Goal: Task Accomplishment & Management: Use online tool/utility

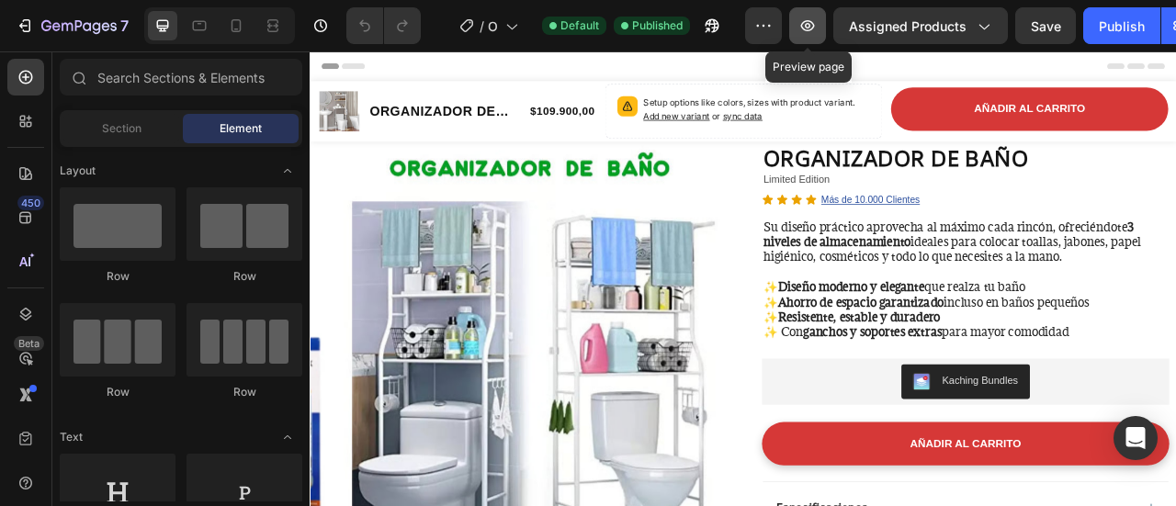
click at [798, 36] on button "button" at bounding box center [807, 25] width 37 height 37
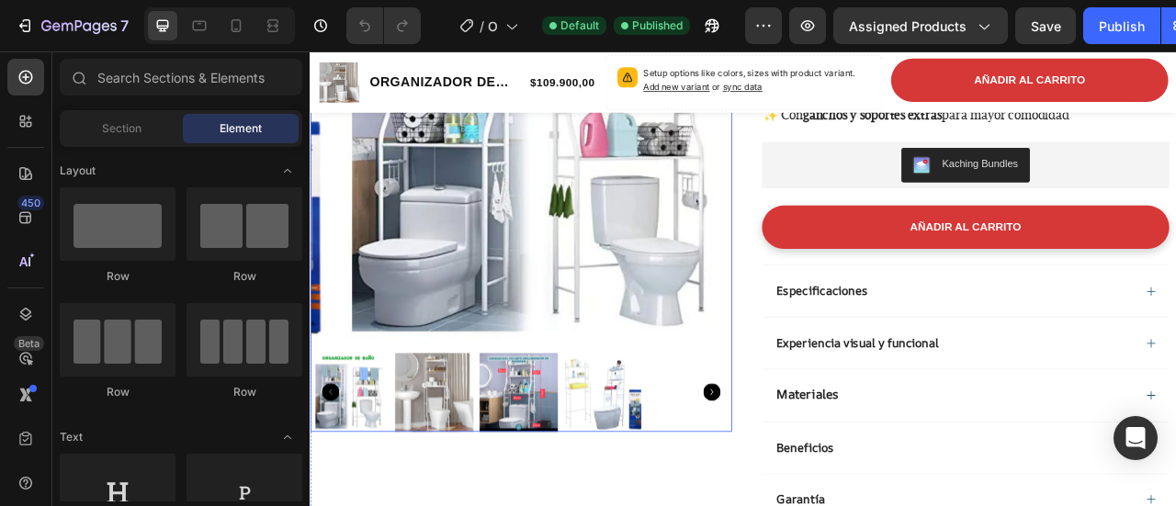
scroll to position [643, 0]
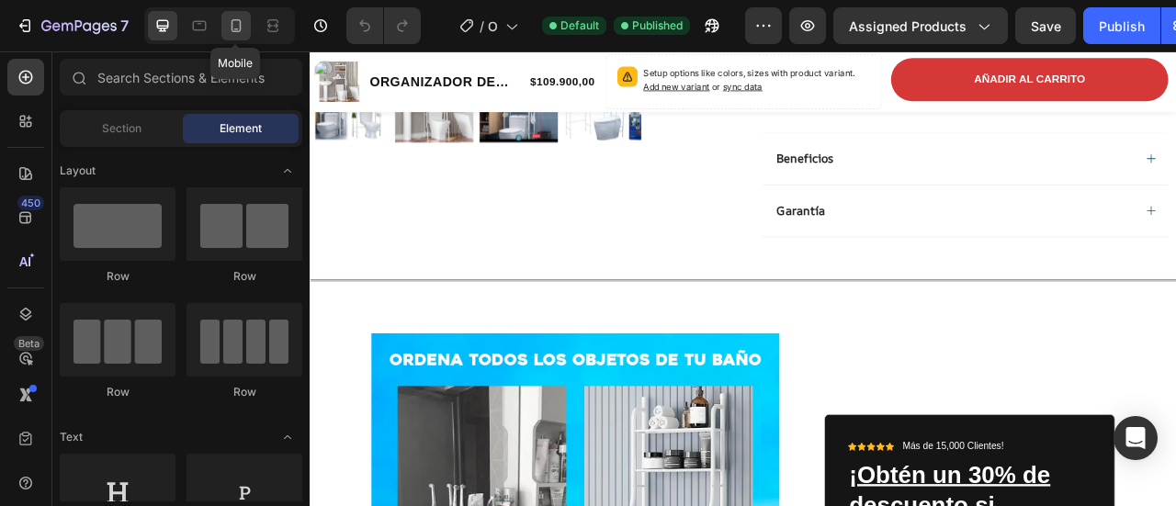
click at [224, 24] on div at bounding box center [235, 25] width 29 height 29
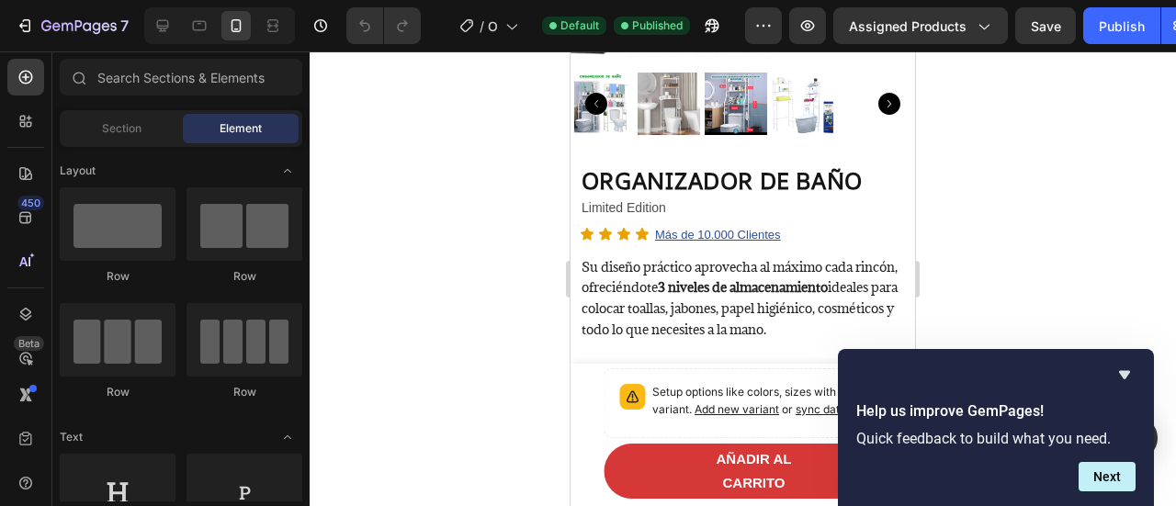
scroll to position [459, 0]
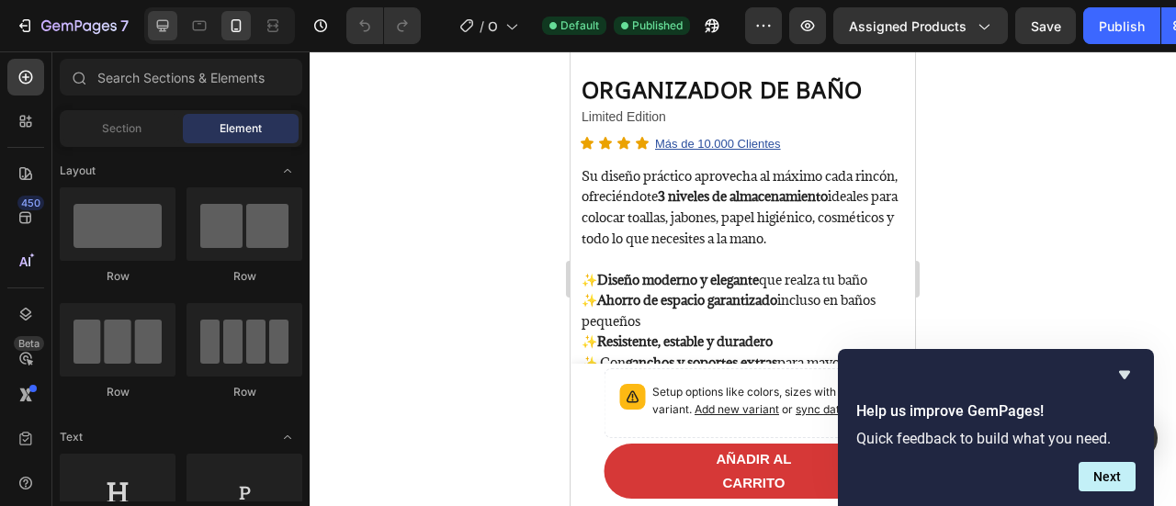
click at [150, 23] on div at bounding box center [162, 25] width 29 height 29
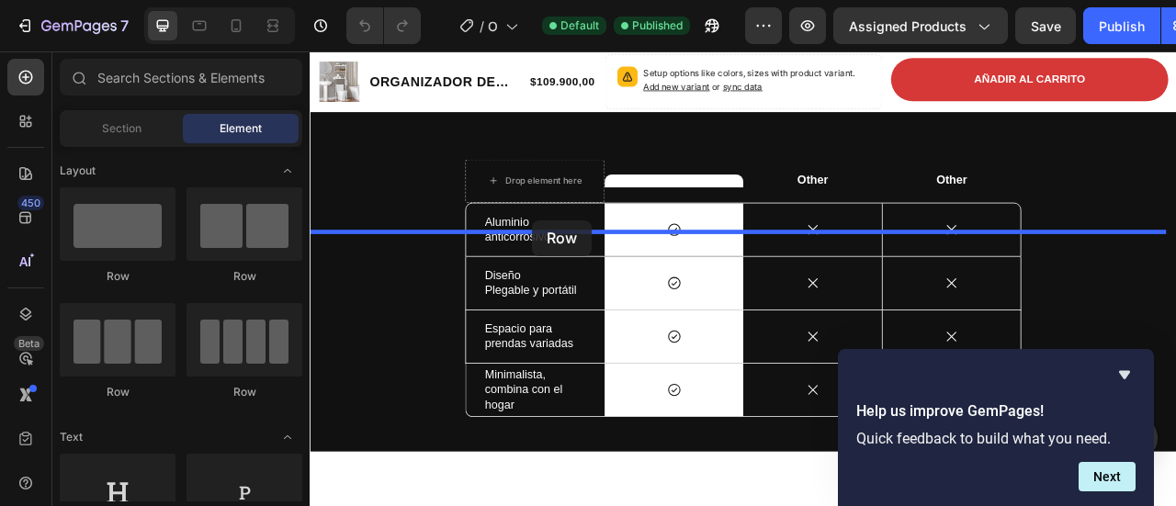
drag, startPoint x: 445, startPoint y: 284, endPoint x: 592, endPoint y: 266, distance: 148.0
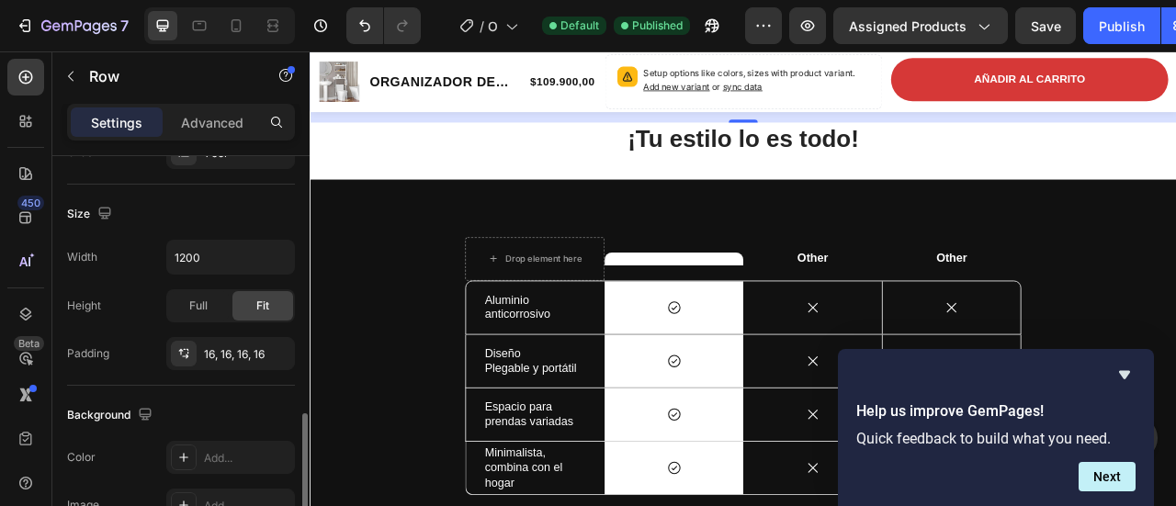
scroll to position [459, 0]
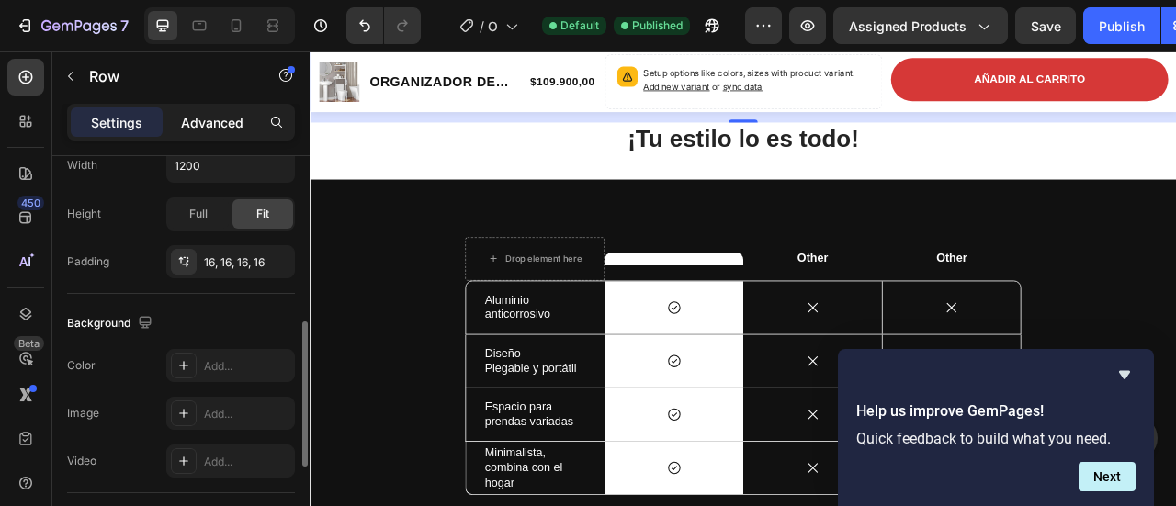
click at [225, 122] on p "Advanced" at bounding box center [212, 122] width 62 height 19
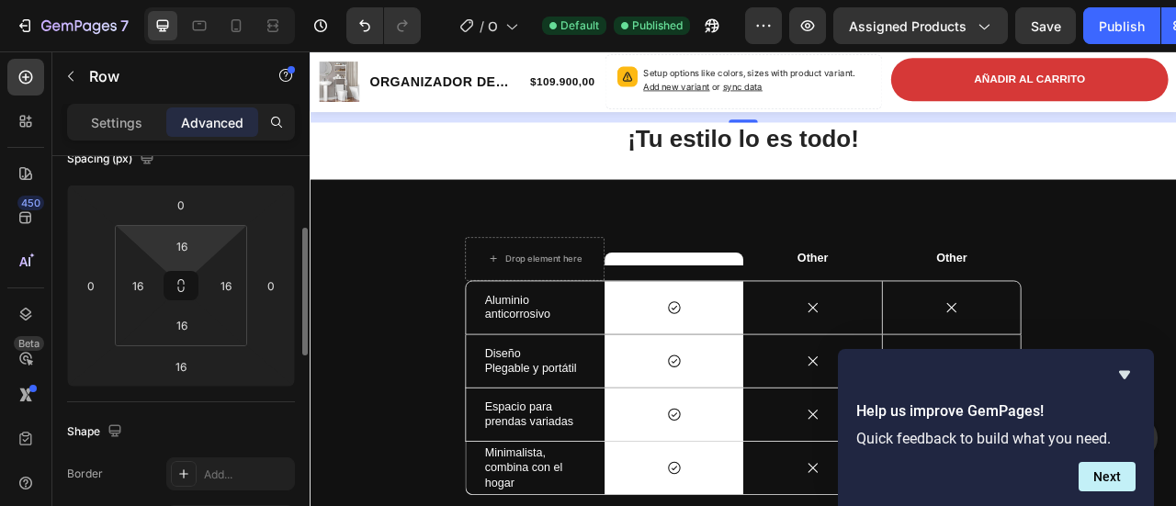
scroll to position [0, 0]
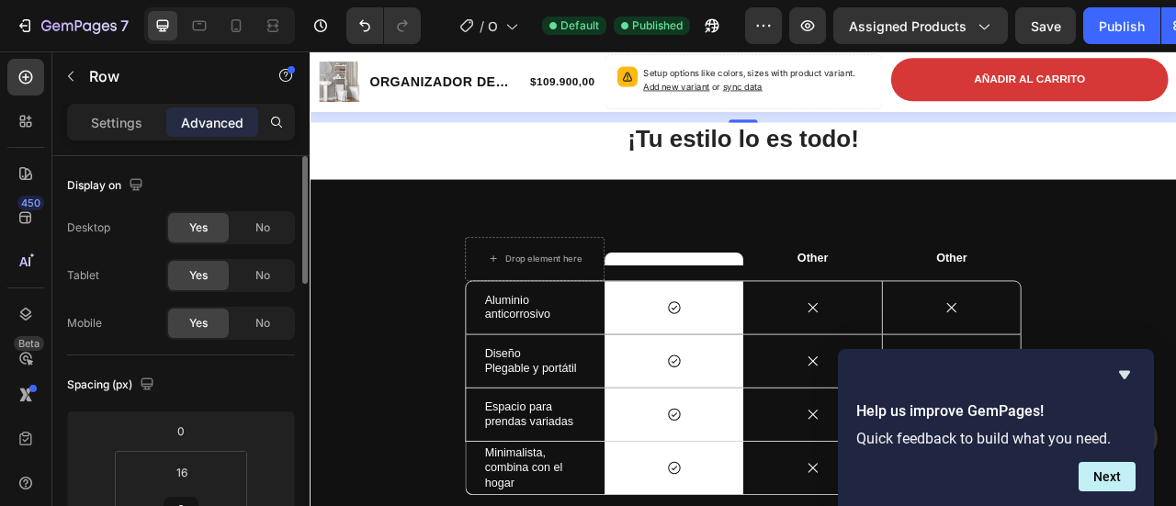
click at [869, 92] on div "Drop element here" at bounding box center [871, 84] width 97 height 15
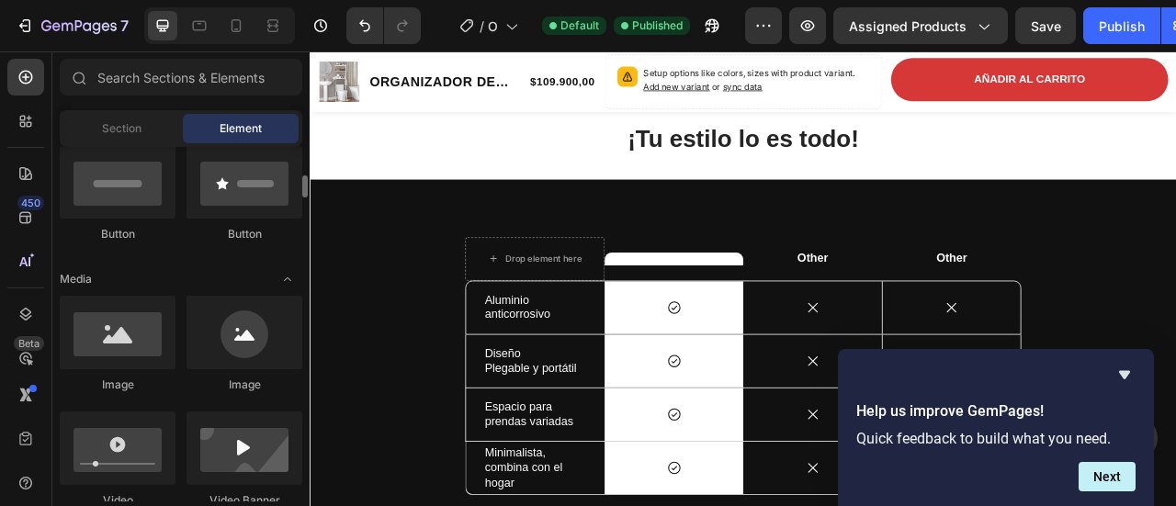
scroll to position [551, 0]
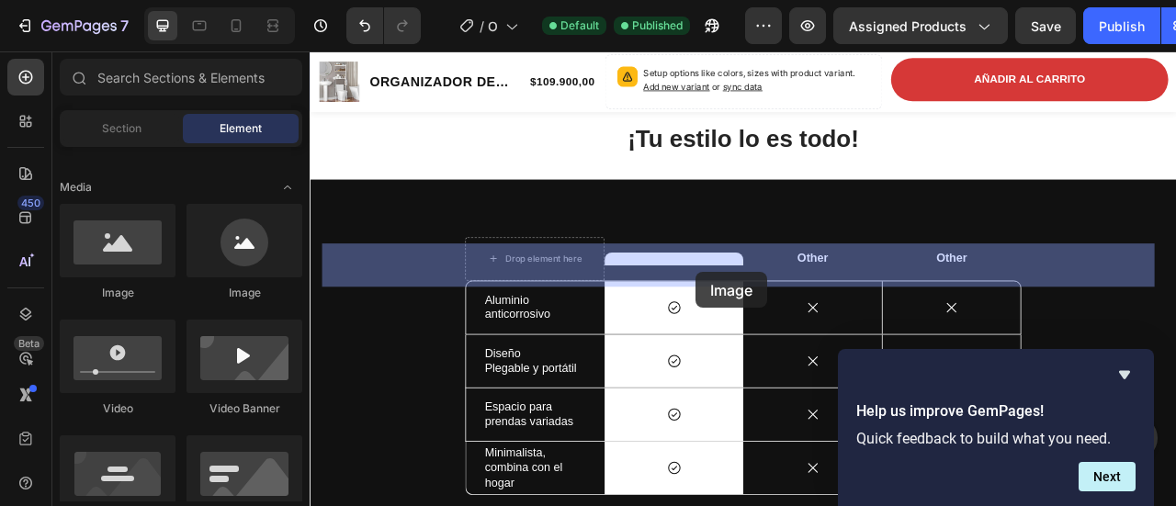
drag, startPoint x: 432, startPoint y: 325, endPoint x: 801, endPoint y: 332, distance: 369.3
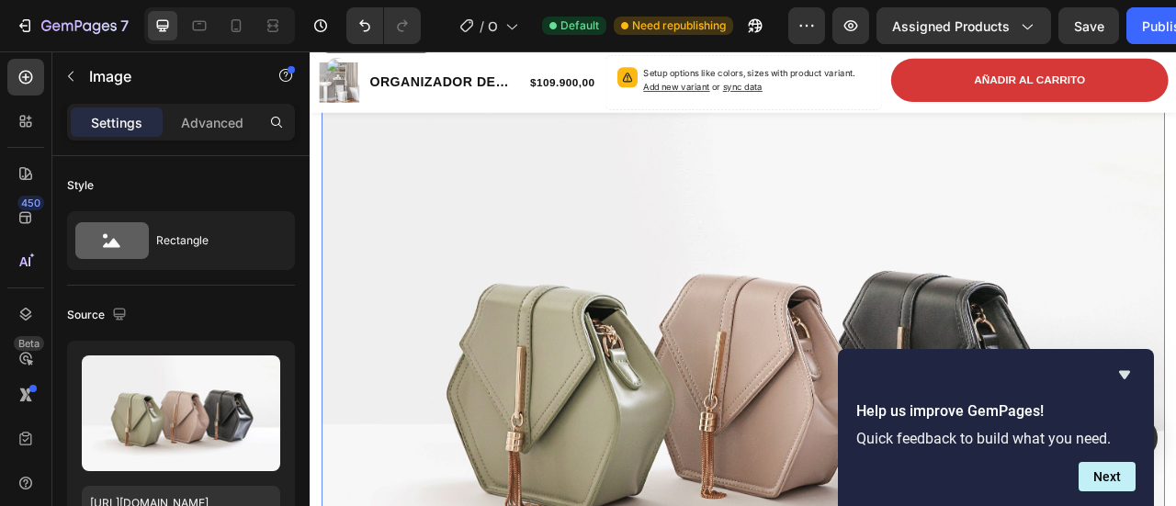
scroll to position [2072, 0]
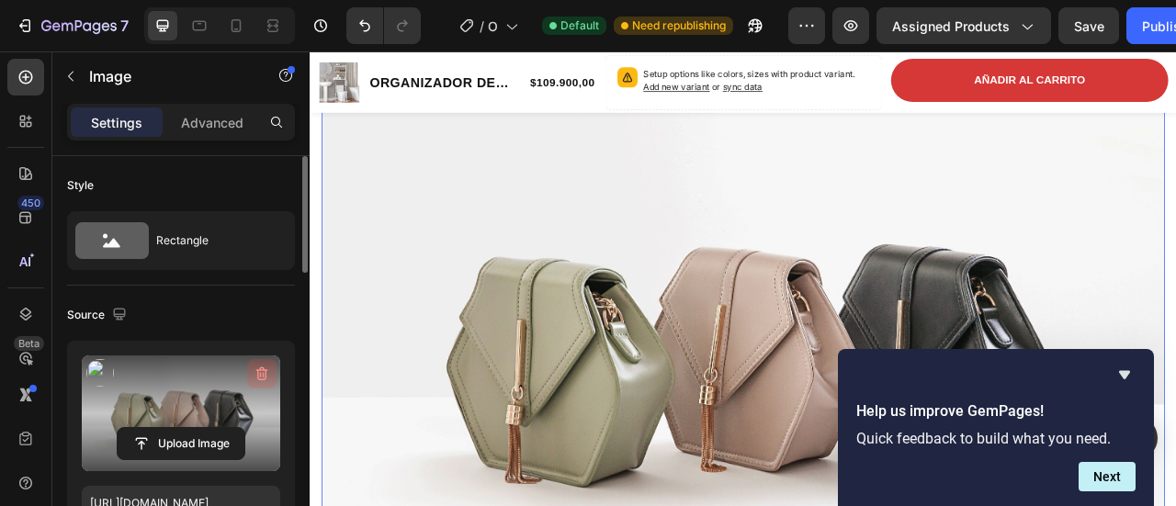
click at [261, 368] on icon "button" at bounding box center [262, 374] width 12 height 14
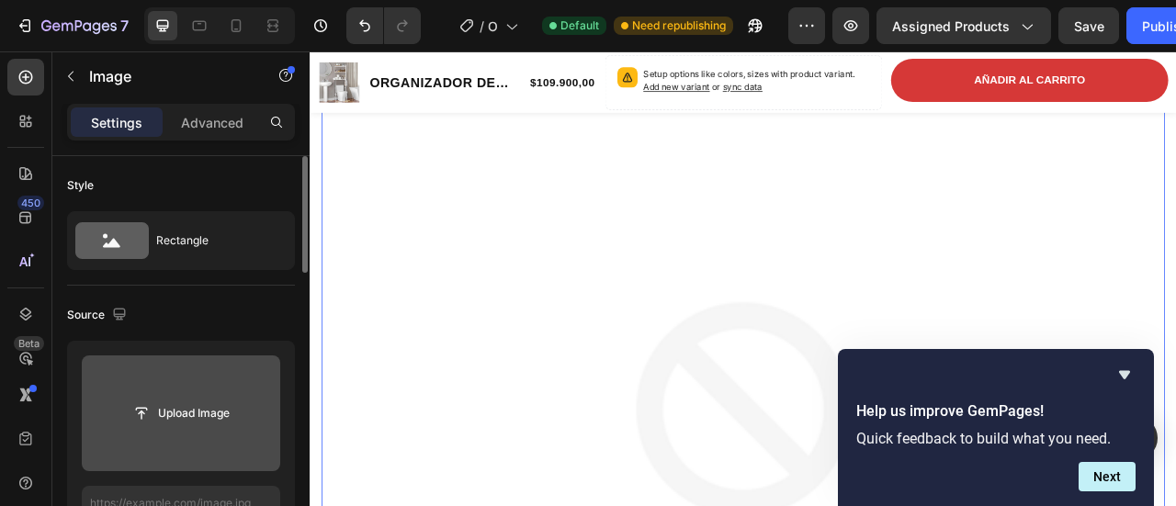
click at [229, 389] on input "file" at bounding box center [181, 413] width 198 height 116
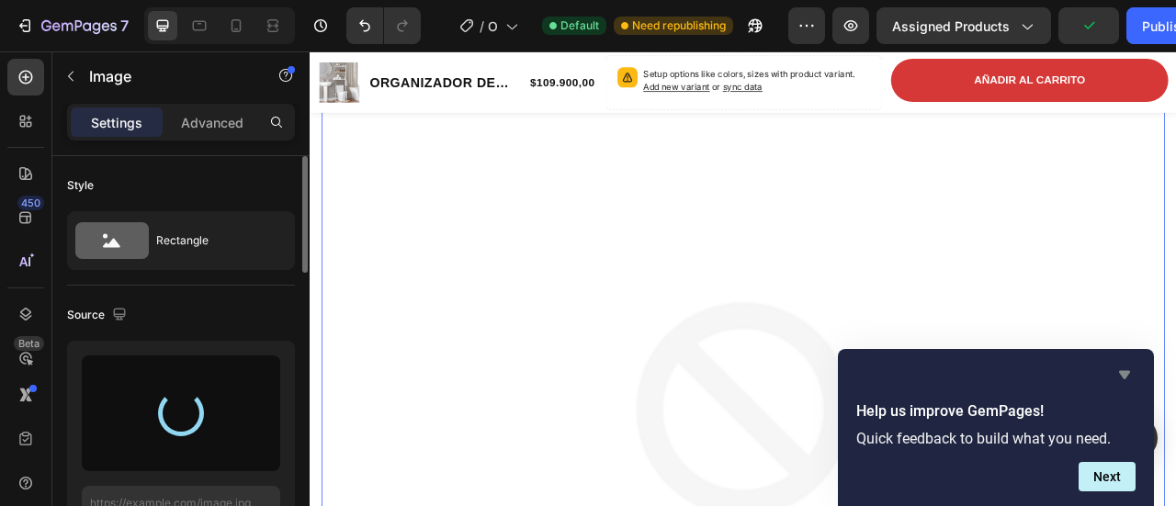
click at [1128, 378] on icon "Hide survey" at bounding box center [1124, 375] width 22 height 22
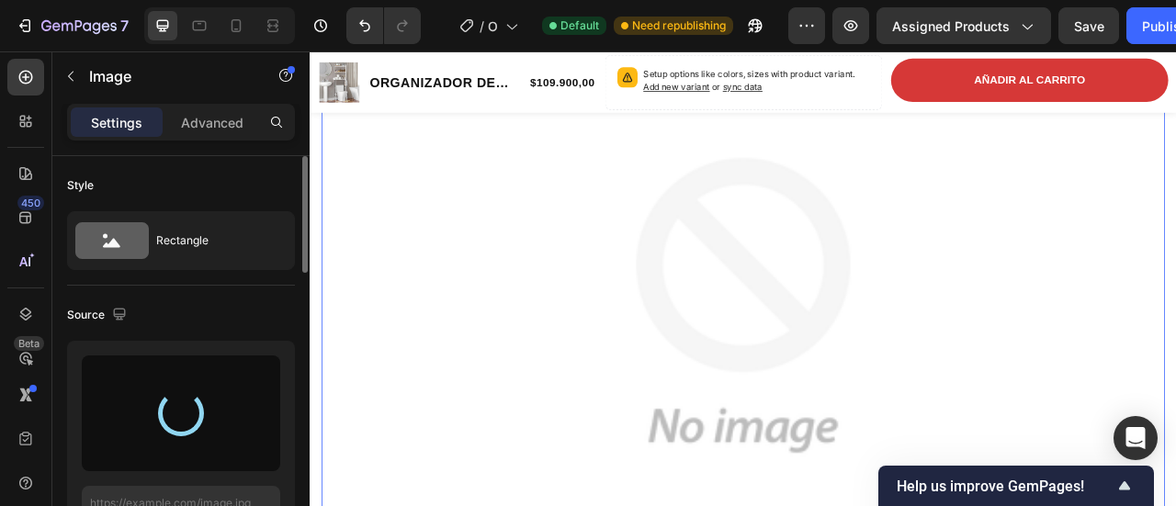
type input "[URL][DOMAIN_NAME]"
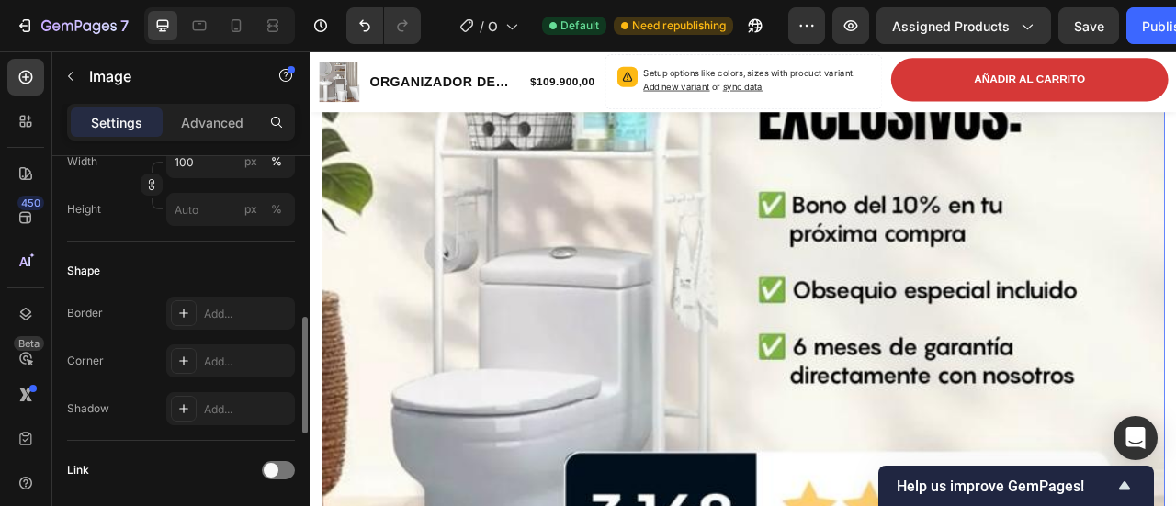
scroll to position [3174, 0]
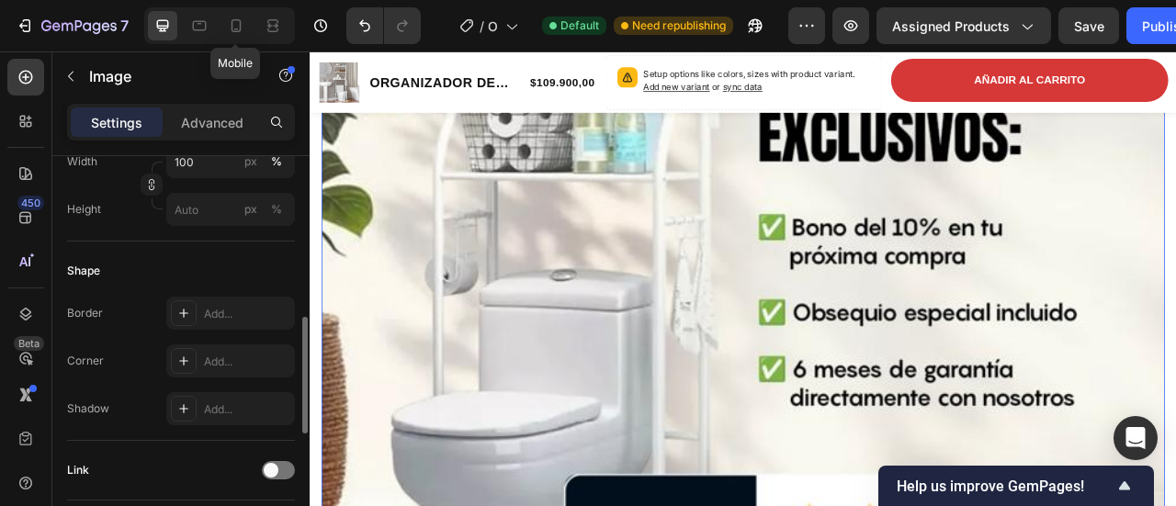
click at [242, 33] on icon at bounding box center [236, 26] width 18 height 18
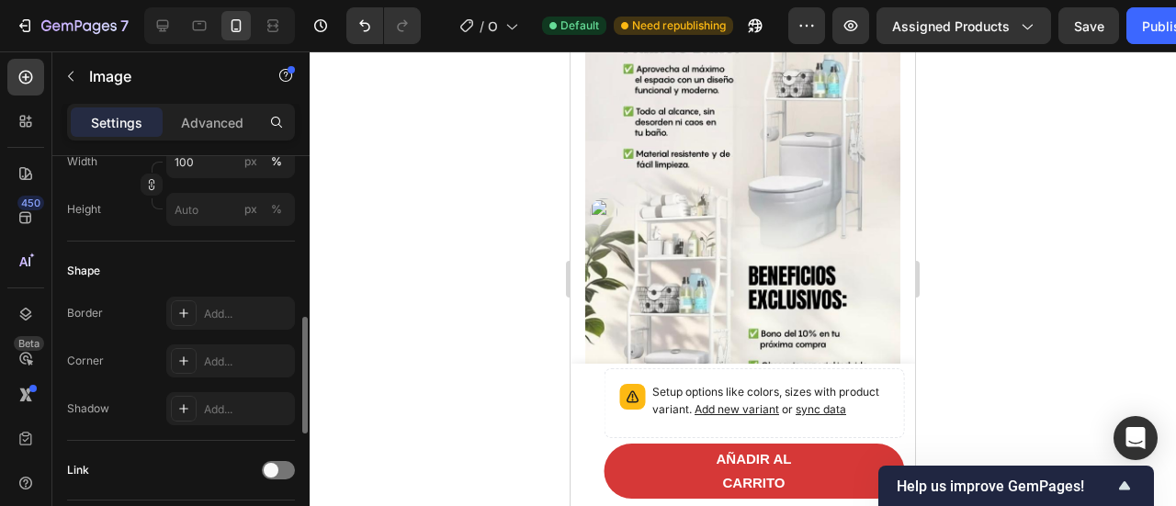
scroll to position [1888, 0]
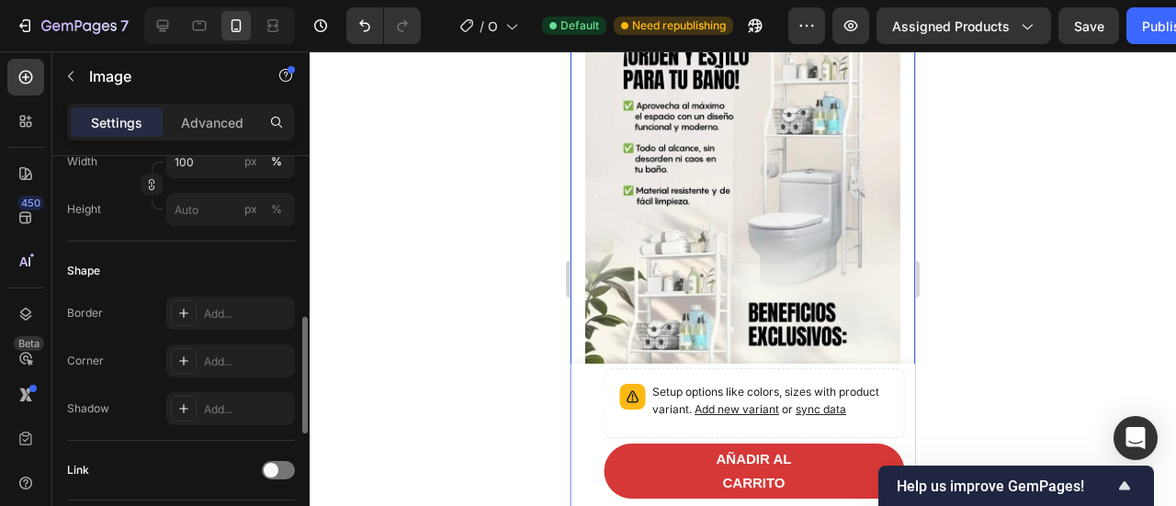
click at [731, 217] on div "Image Row" at bounding box center [742, 253] width 344 height 591
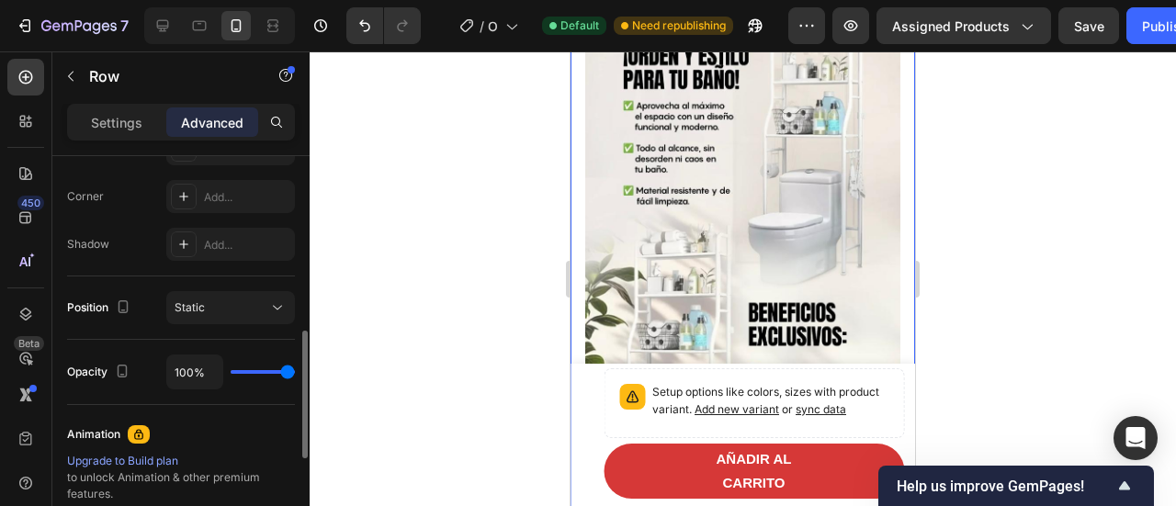
scroll to position [0, 0]
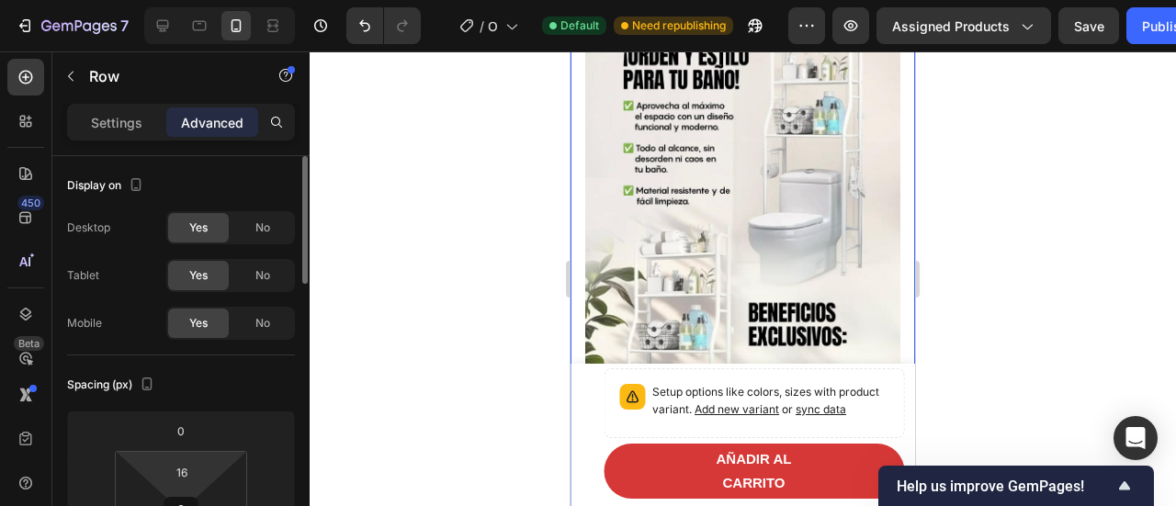
click at [209, 138] on html "7 / Organizador De Baño Default Need republishing Preview Assigned Products Sav…" at bounding box center [588, 69] width 1176 height 138
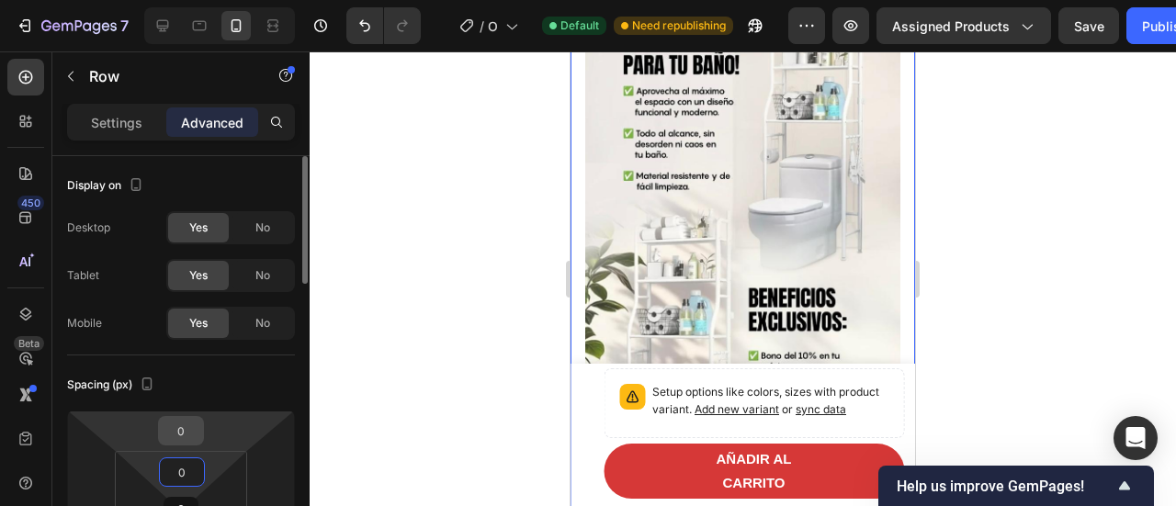
type input "0"
click at [189, 435] on input "0" at bounding box center [181, 431] width 37 height 28
click at [219, 138] on html "7 / Organizador De Baño Default Need republishing Preview Assigned Products Sav…" at bounding box center [588, 69] width 1176 height 138
type input "0"
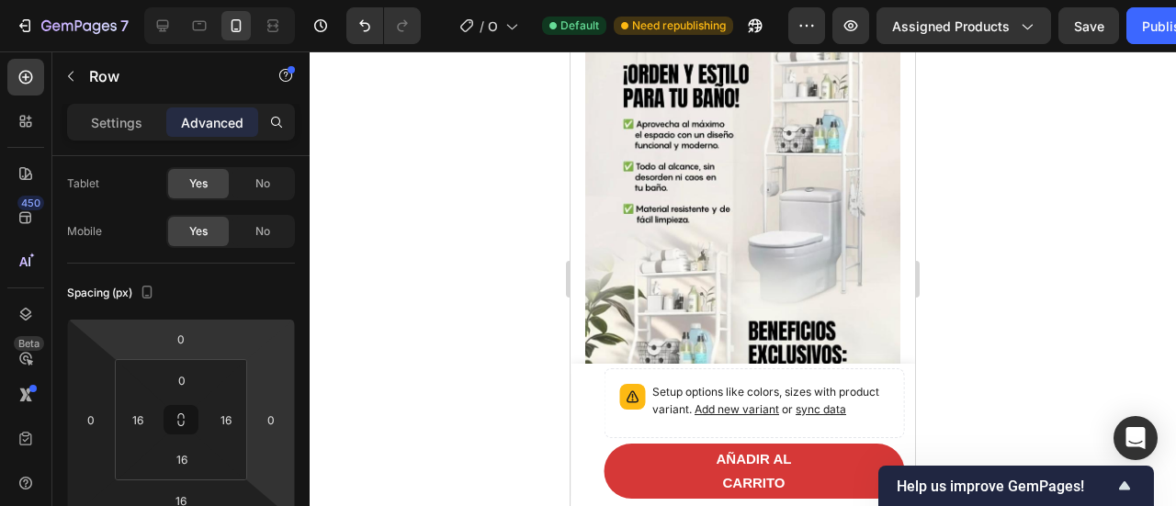
scroll to position [2072, 0]
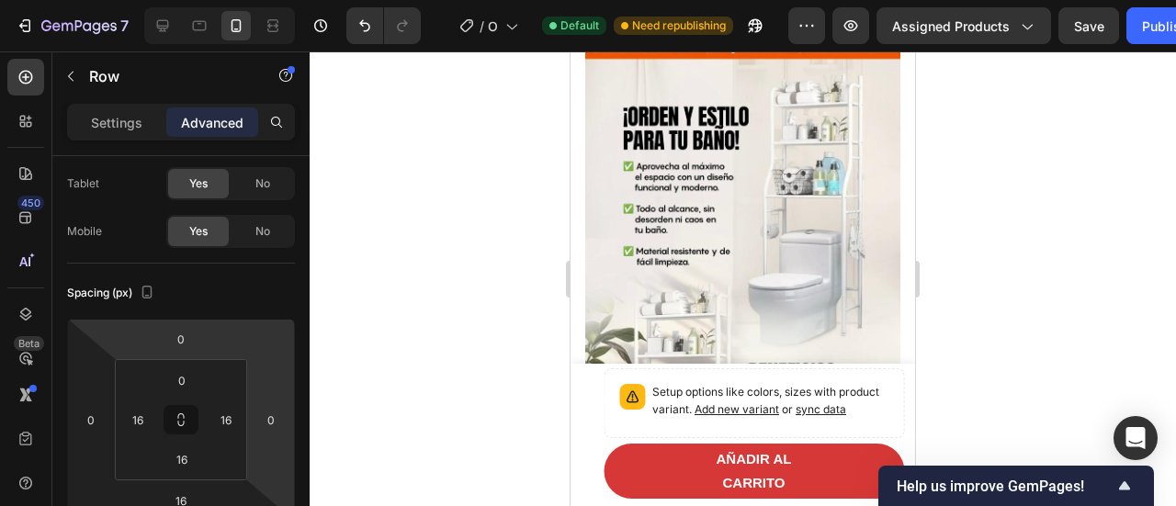
click at [951, 210] on div at bounding box center [742, 278] width 866 height 455
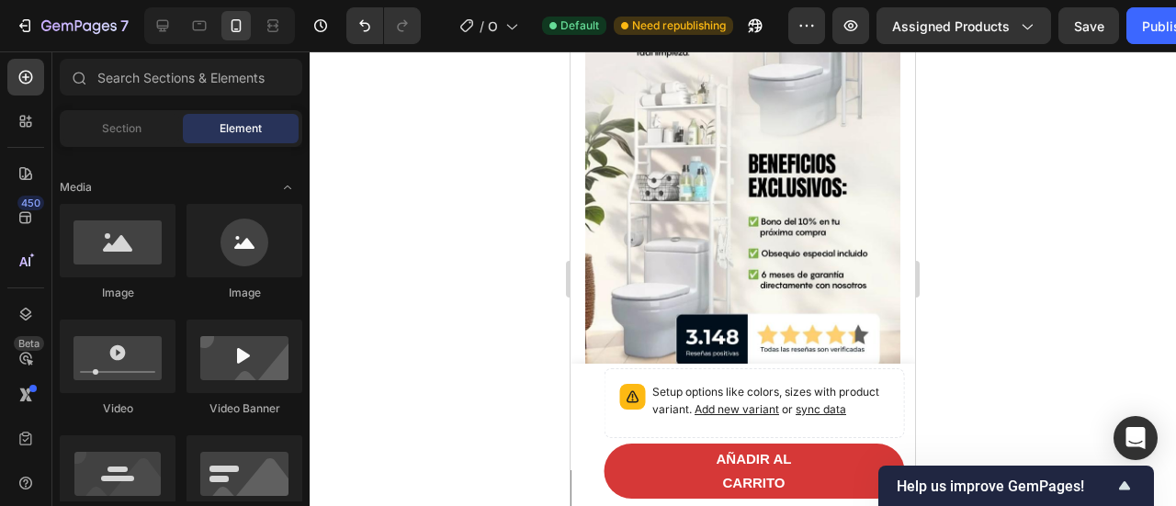
scroll to position [2256, 0]
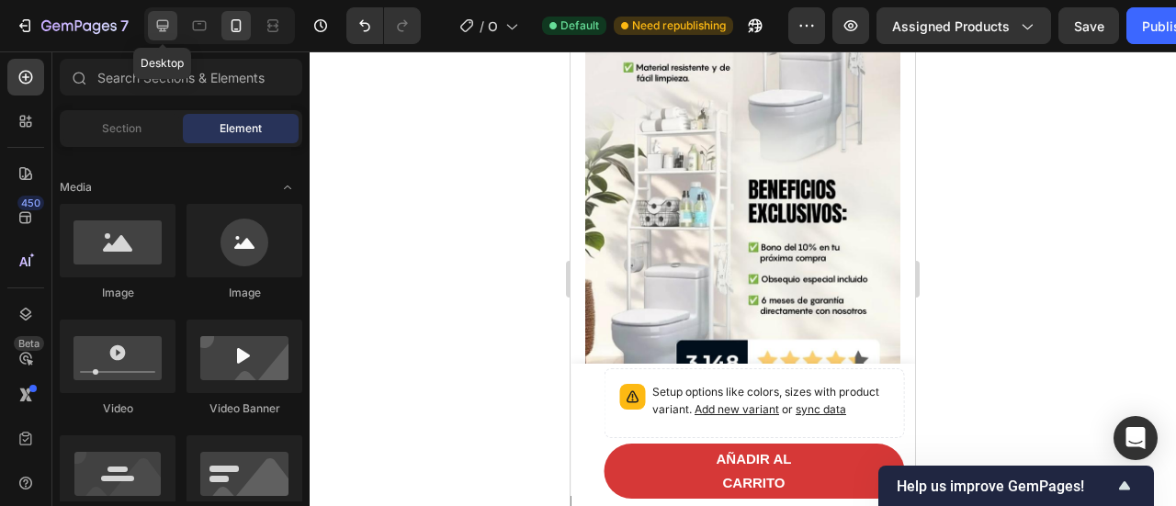
click at [161, 38] on div at bounding box center [162, 25] width 29 height 29
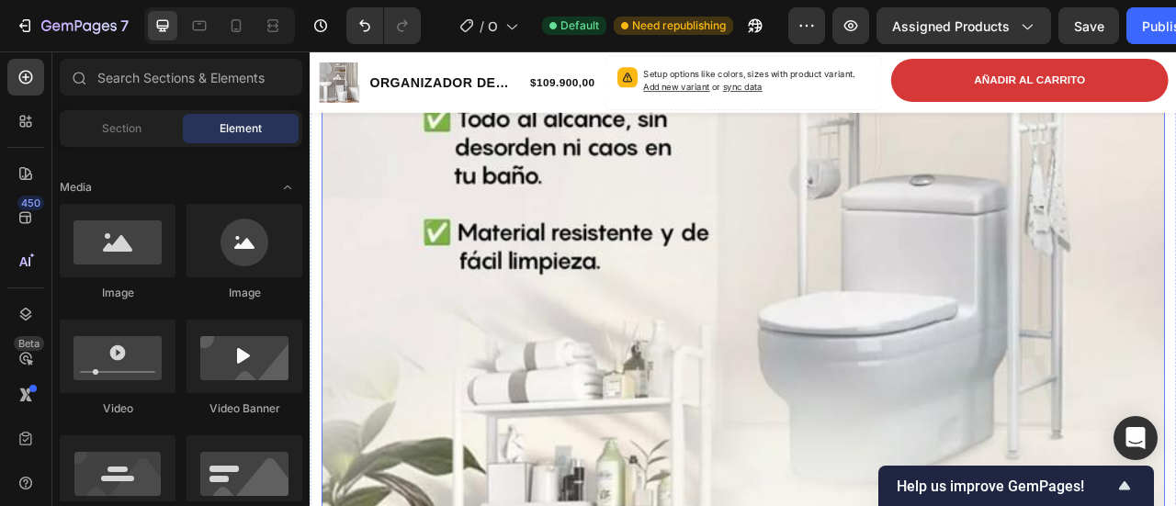
scroll to position [2439, 0]
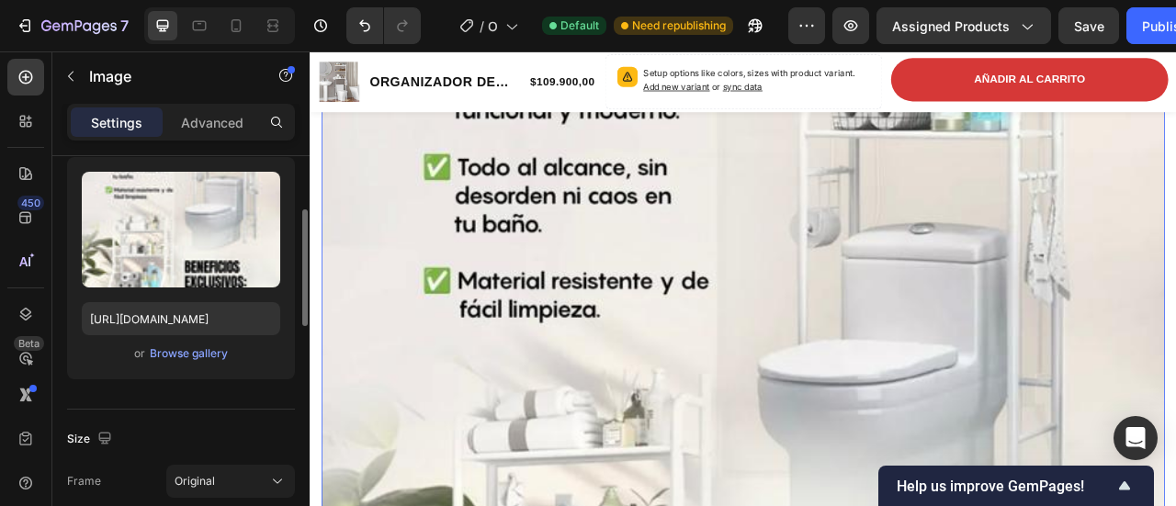
scroll to position [0, 0]
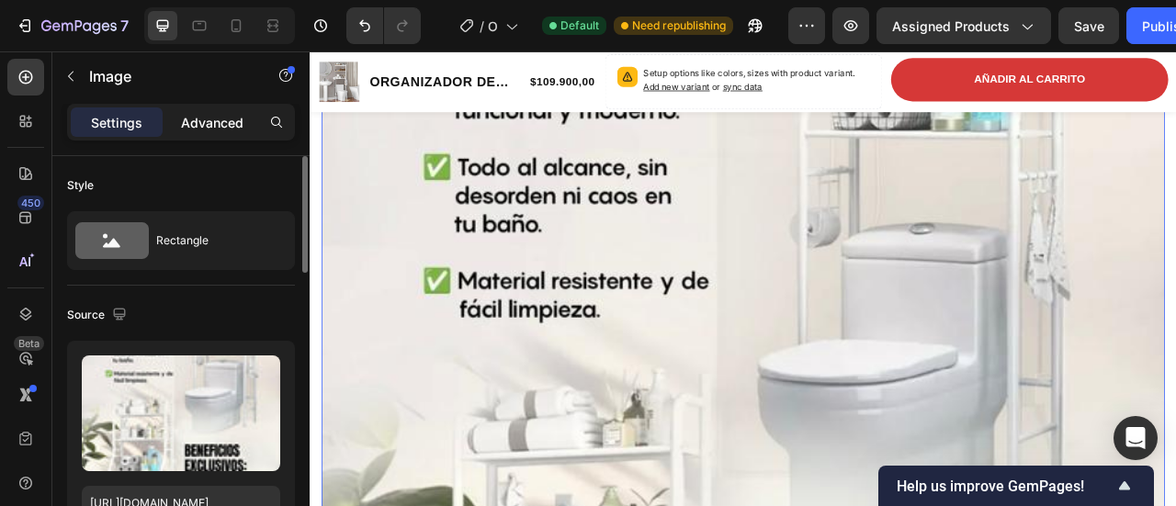
click at [222, 132] on div "Advanced" at bounding box center [212, 121] width 92 height 29
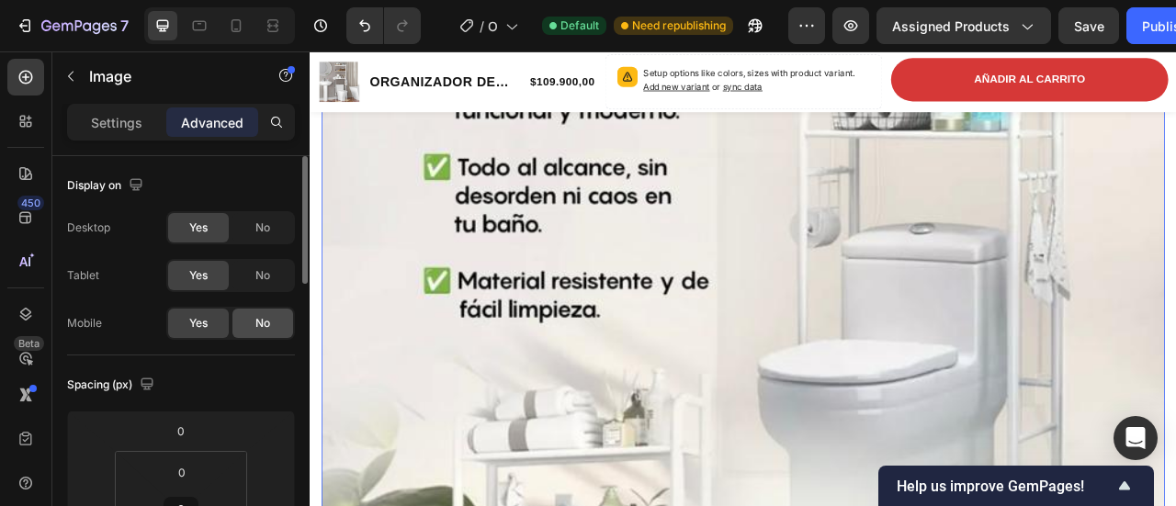
scroll to position [184, 0]
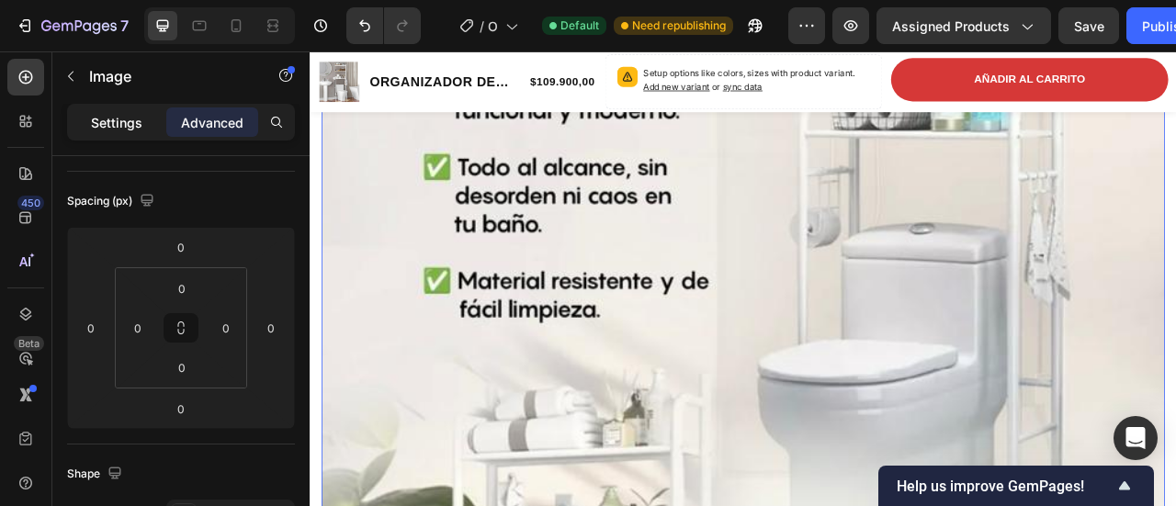
click at [134, 129] on p "Settings" at bounding box center [116, 122] width 51 height 19
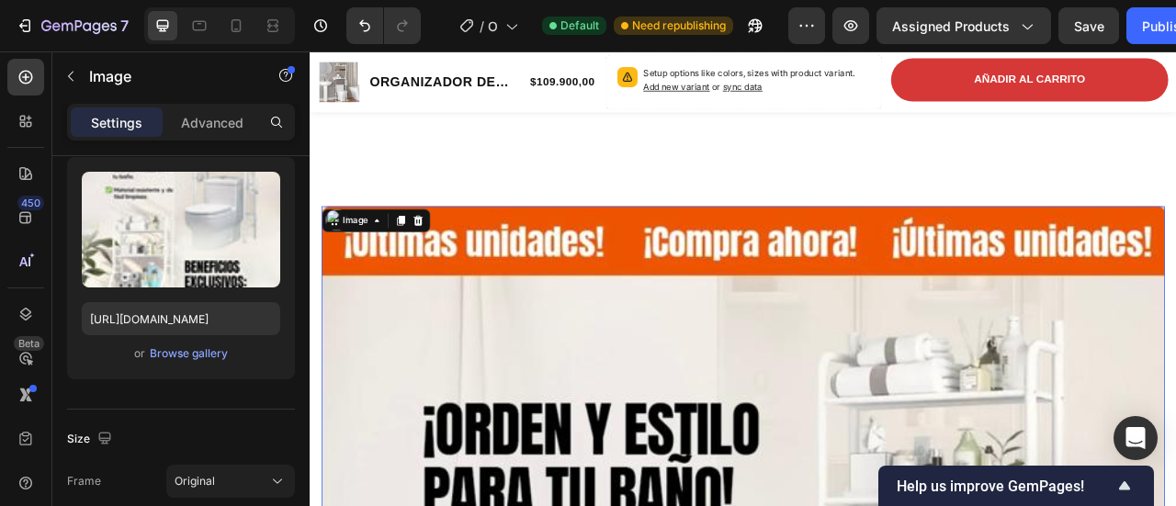
scroll to position [1796, 0]
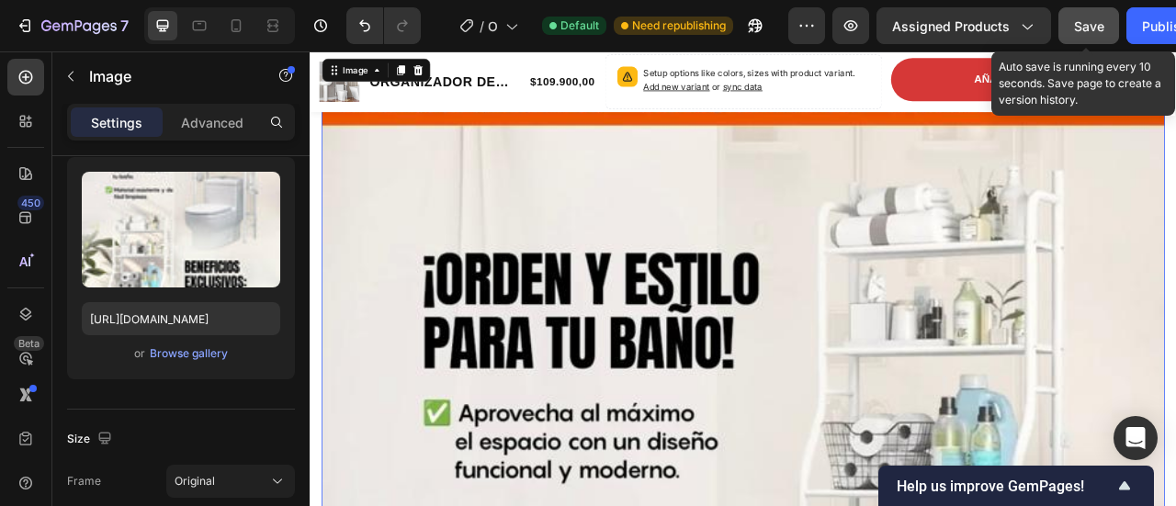
drag, startPoint x: 1095, startPoint y: 32, endPoint x: 995, endPoint y: 17, distance: 101.2
click at [1095, 32] on span "Save" at bounding box center [1089, 26] width 30 height 16
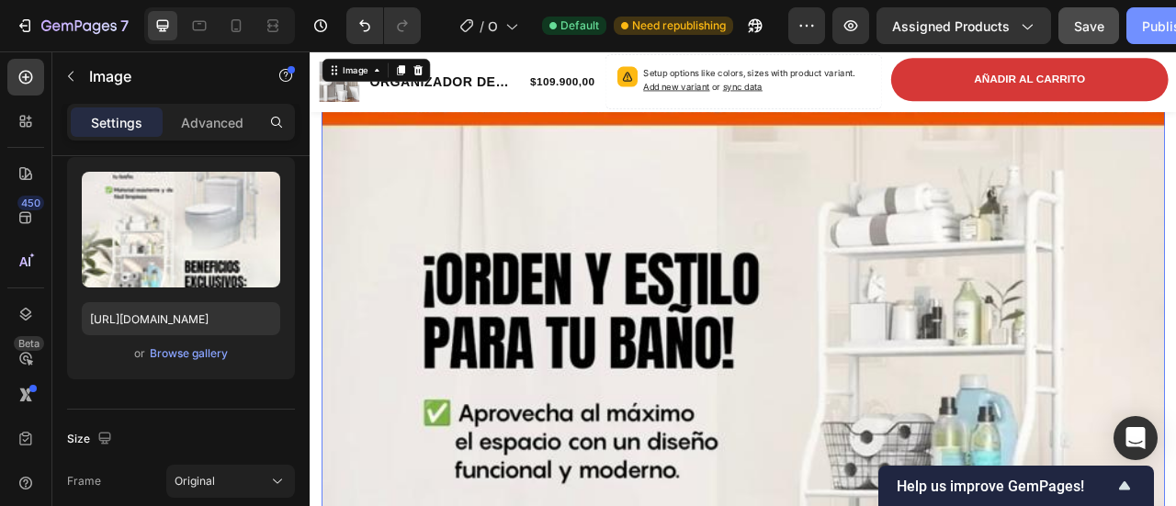
click at [1146, 34] on div "Publish" at bounding box center [1165, 26] width 46 height 19
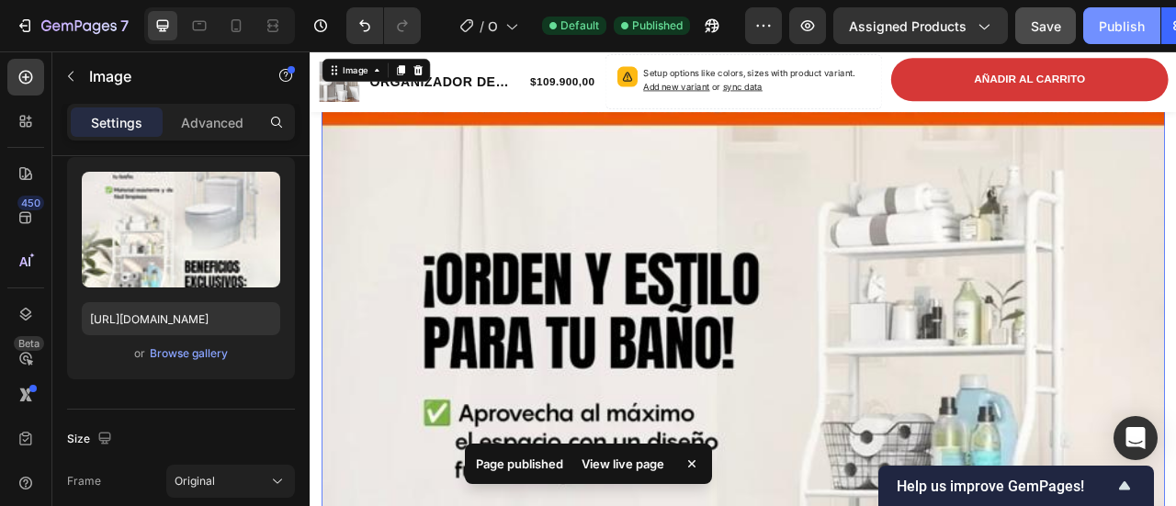
click at [1109, 16] on button "Publish" at bounding box center [1121, 25] width 77 height 37
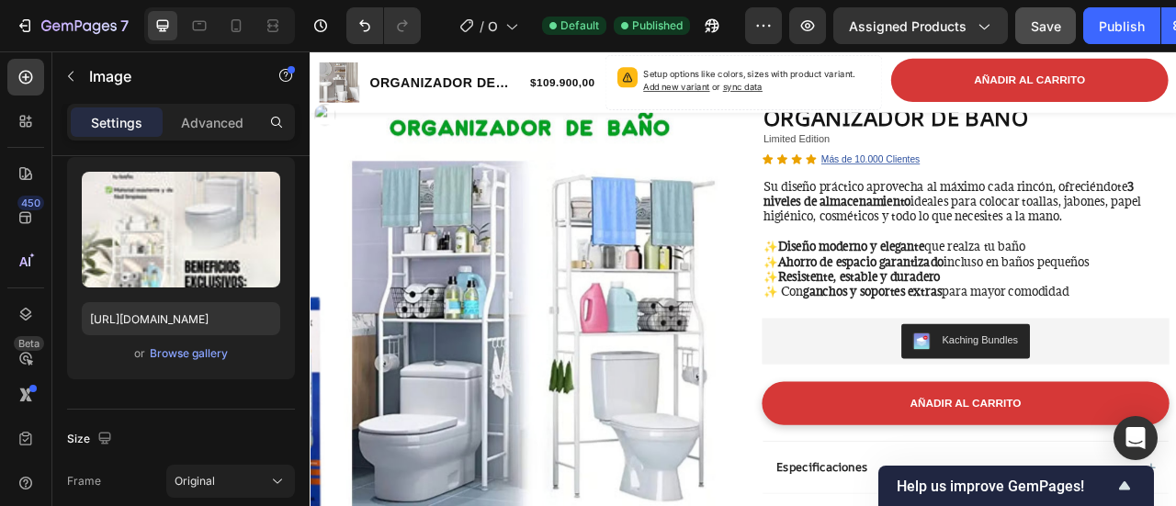
scroll to position [0, 0]
